Goal: Transaction & Acquisition: Purchase product/service

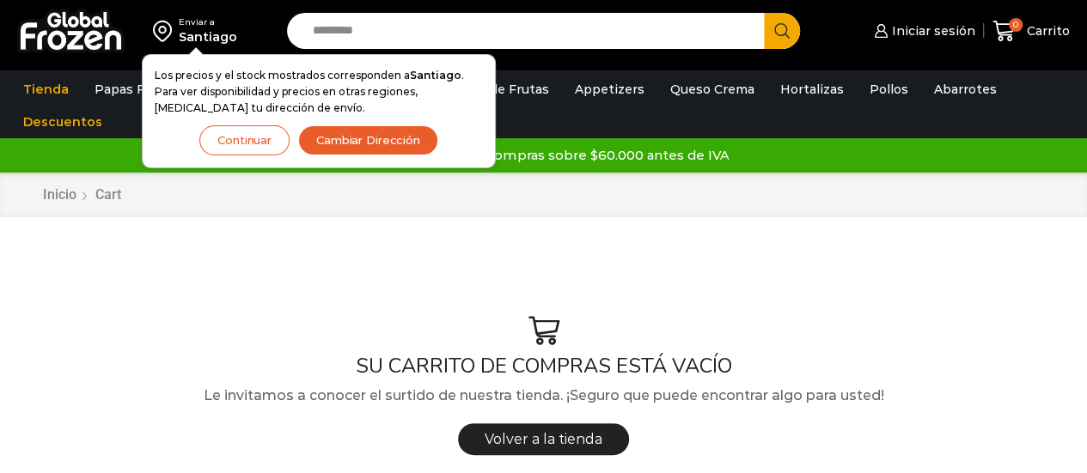
click at [349, 145] on button "Cambiar Dirección" at bounding box center [368, 140] width 140 height 30
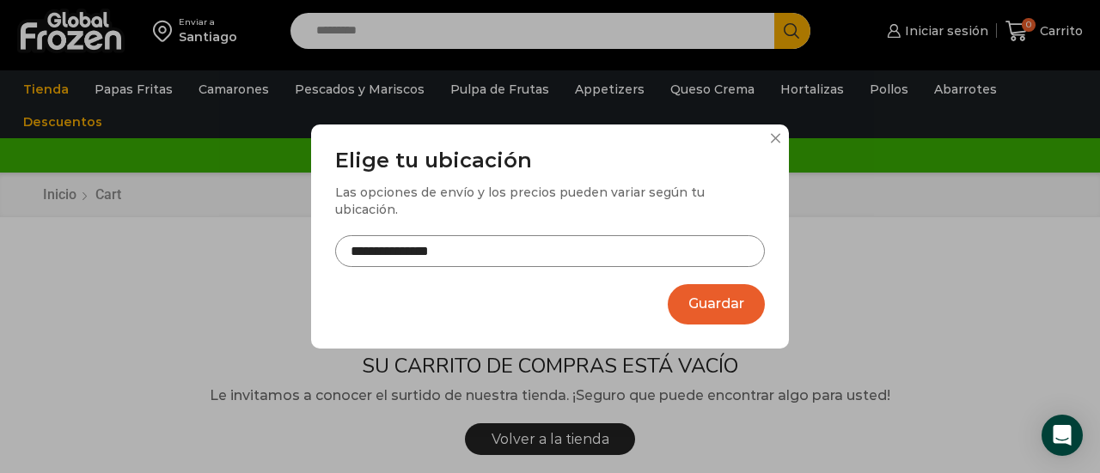
click at [774, 143] on button at bounding box center [775, 138] width 10 height 10
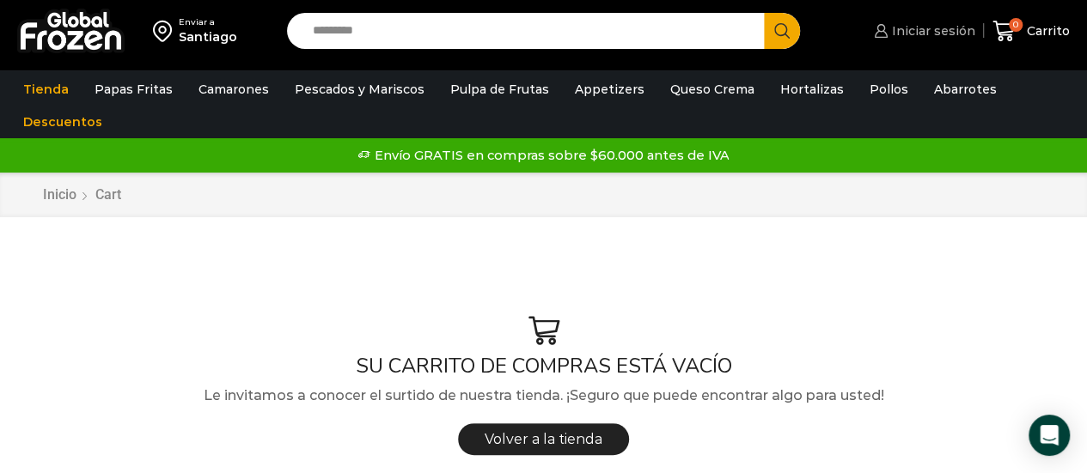
click at [934, 30] on span "Iniciar sesión" at bounding box center [932, 30] width 88 height 17
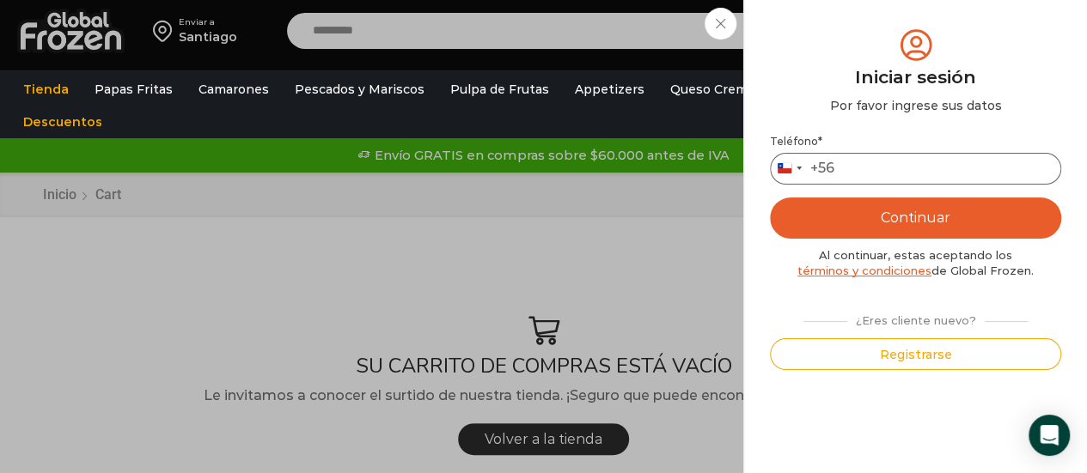
click at [875, 162] on input "Teléfono *" at bounding box center [915, 169] width 291 height 32
type input "*********"
click at [855, 214] on button "Continuar" at bounding box center [915, 218] width 291 height 41
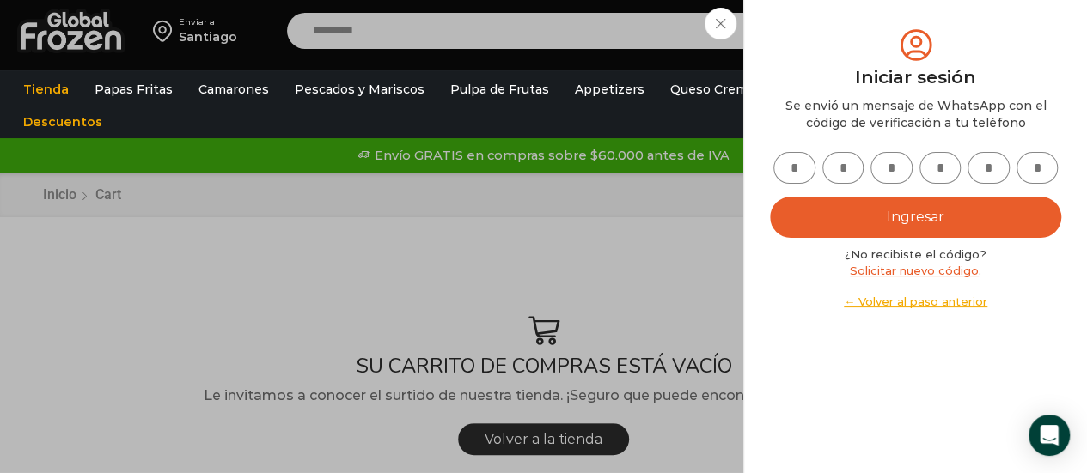
click at [790, 165] on input "text" at bounding box center [794, 168] width 42 height 32
type input "*"
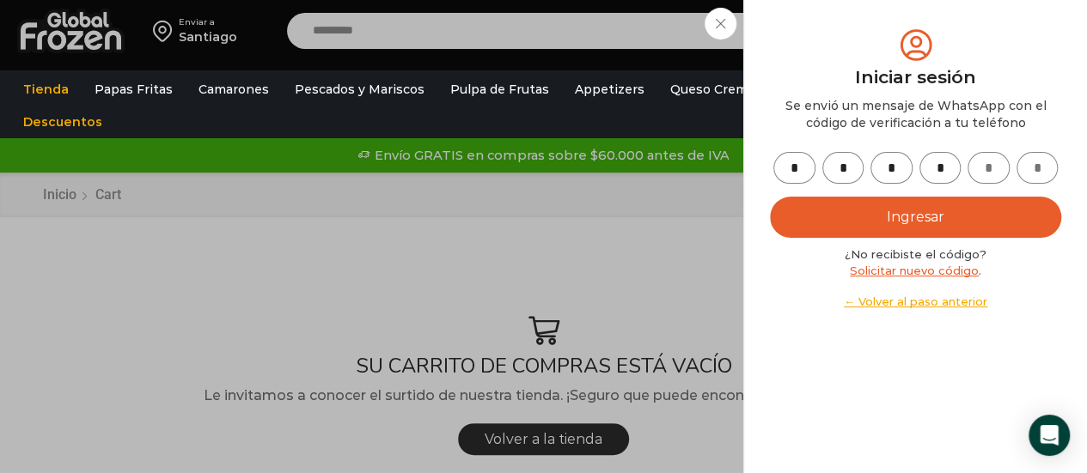
type input "*"
click at [929, 209] on button "Ingresar" at bounding box center [915, 217] width 291 height 41
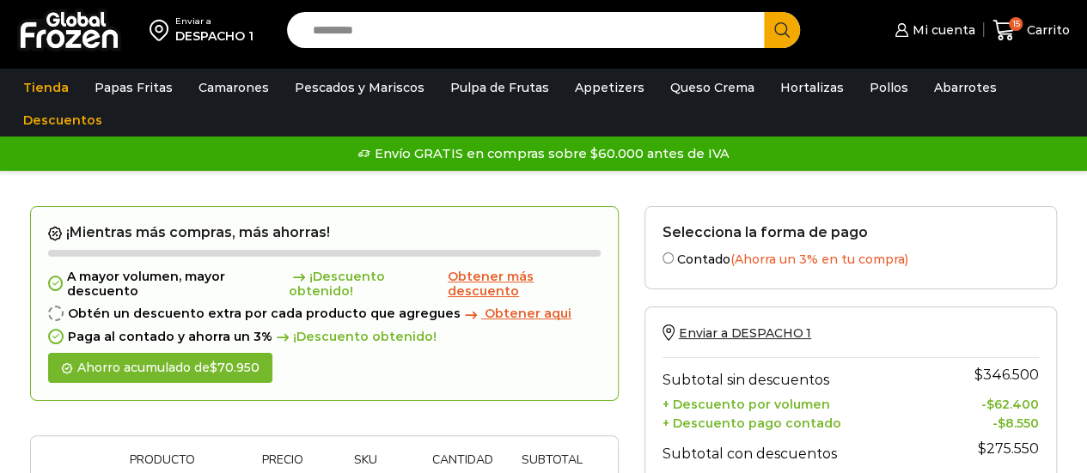
click at [426, 37] on input "Search input" at bounding box center [530, 30] width 452 height 36
click at [1014, 34] on icon at bounding box center [1003, 30] width 23 height 23
click at [89, 40] on img at bounding box center [69, 30] width 104 height 43
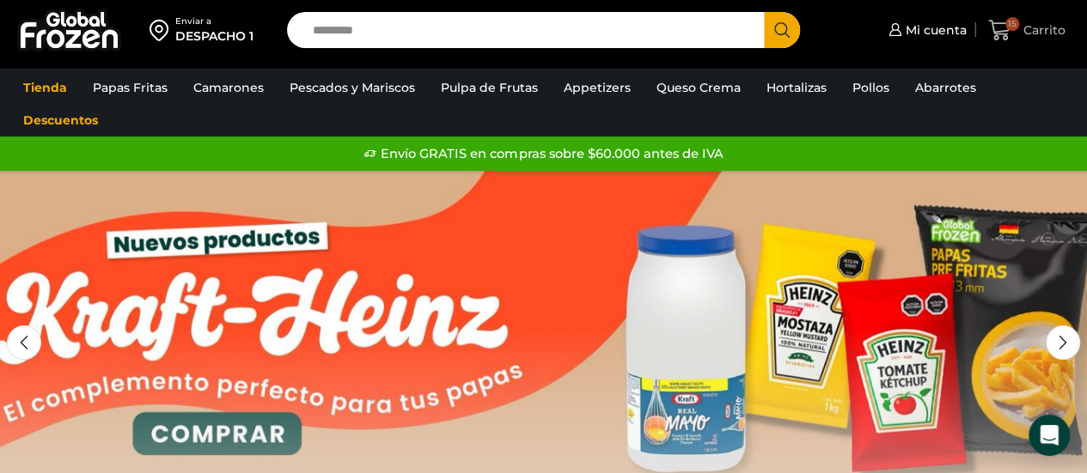
click at [1028, 32] on span "Carrito" at bounding box center [1042, 29] width 46 height 17
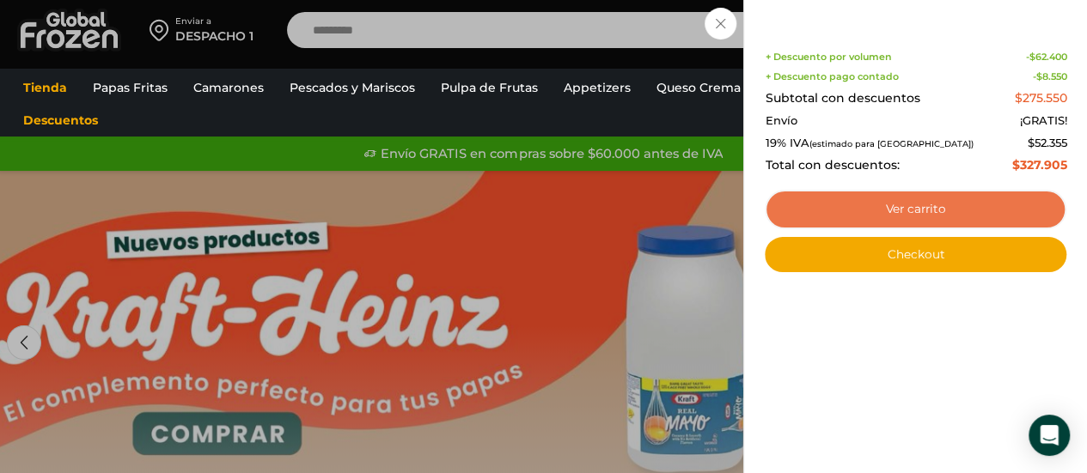
click at [876, 209] on link "Ver carrito" at bounding box center [916, 210] width 302 height 40
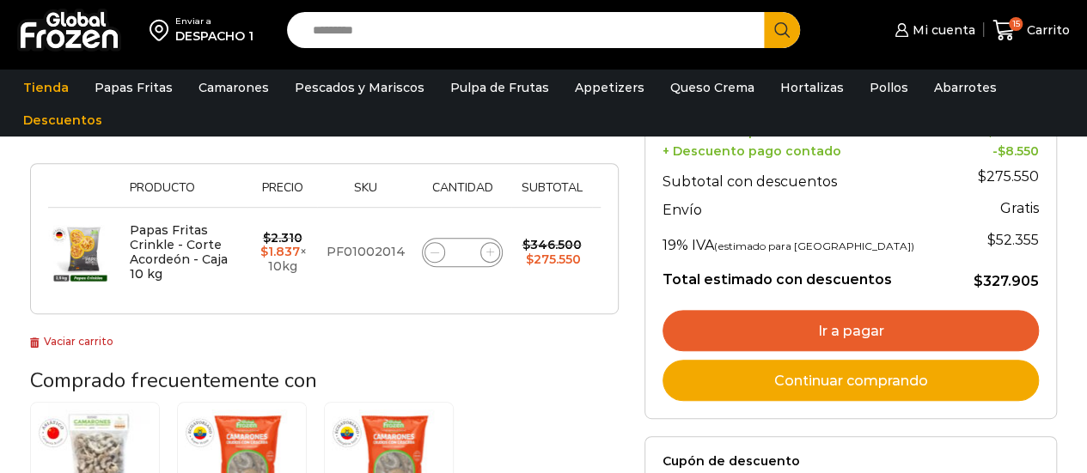
scroll to position [302, 0]
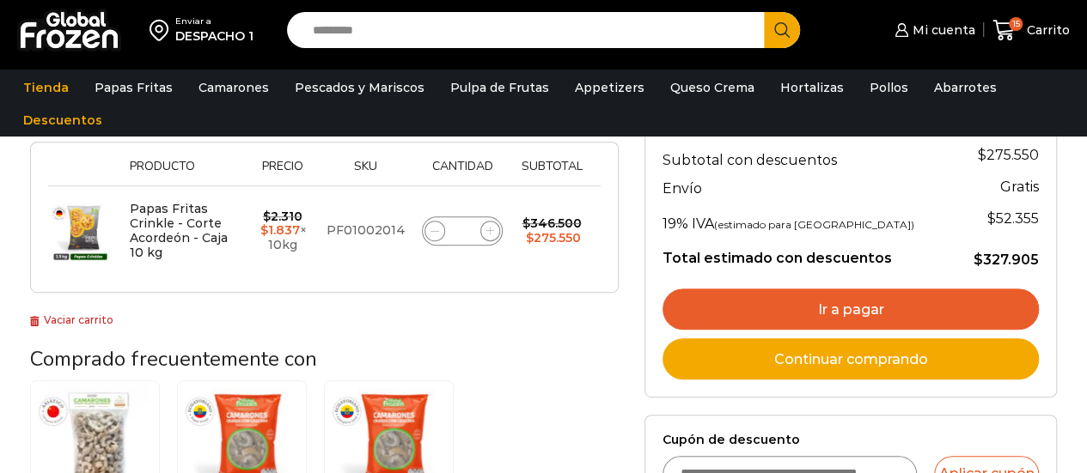
click at [809, 304] on link "Ir a pagar" at bounding box center [850, 309] width 376 height 41
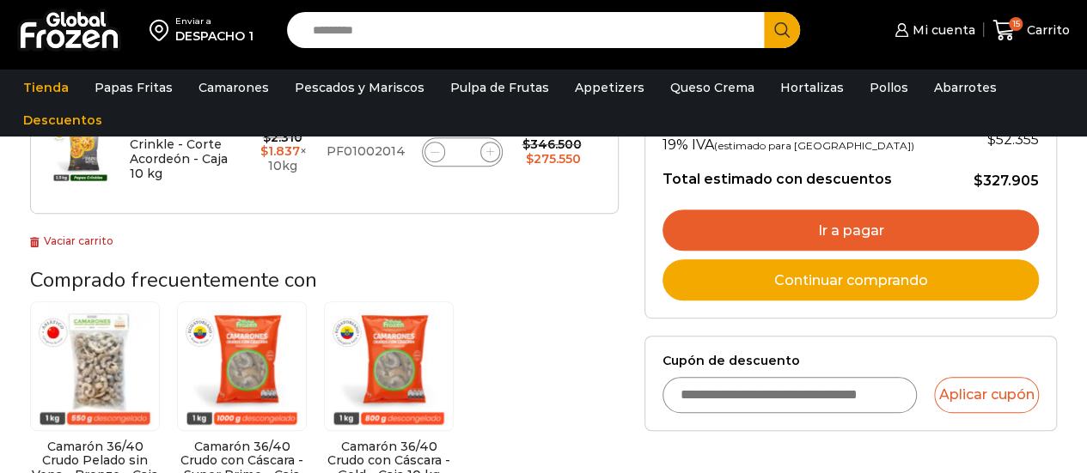
scroll to position [328, 0]
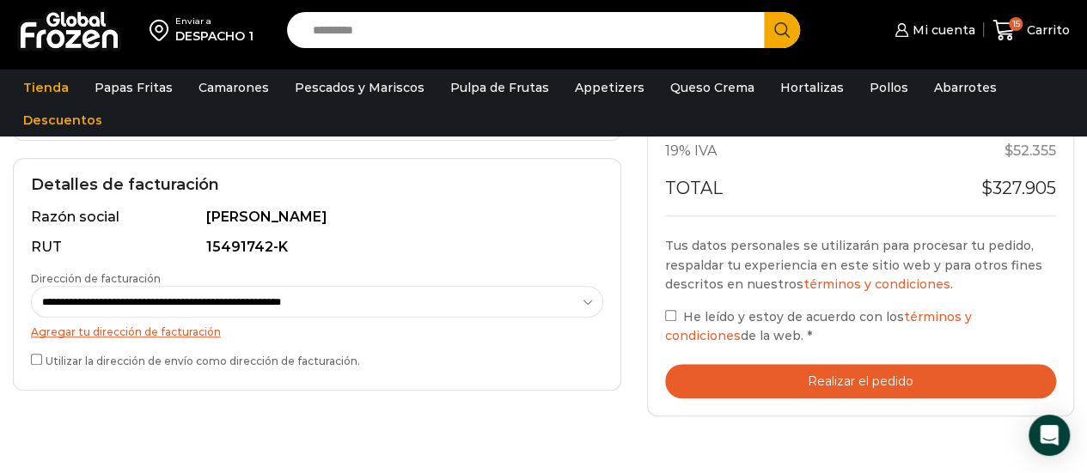
scroll to position [473, 0]
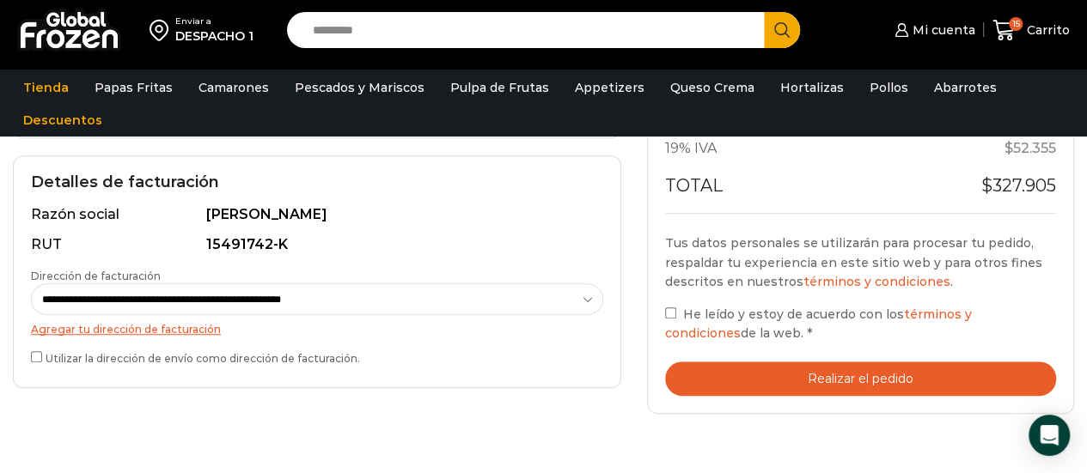
click at [740, 365] on button "Realizar el pedido" at bounding box center [860, 379] width 391 height 35
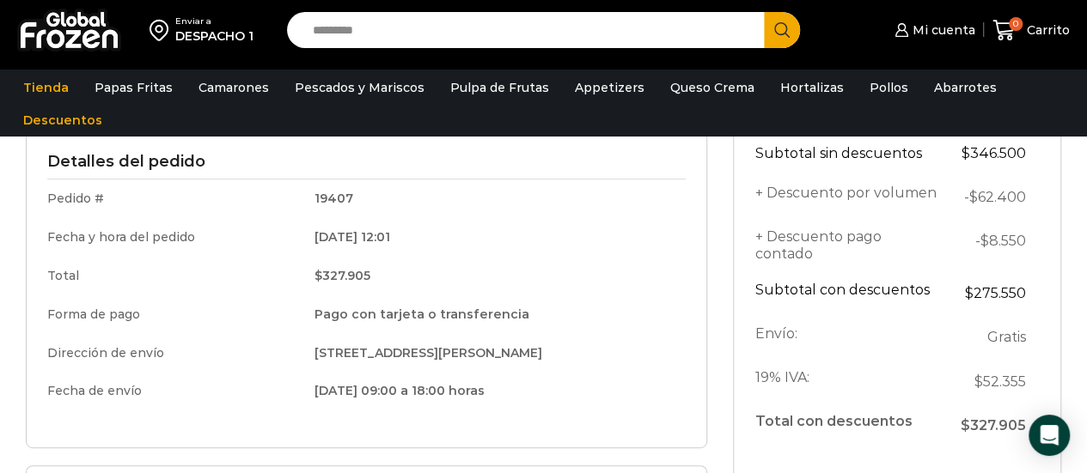
scroll to position [273, 0]
